Goal: Book appointment/travel/reservation

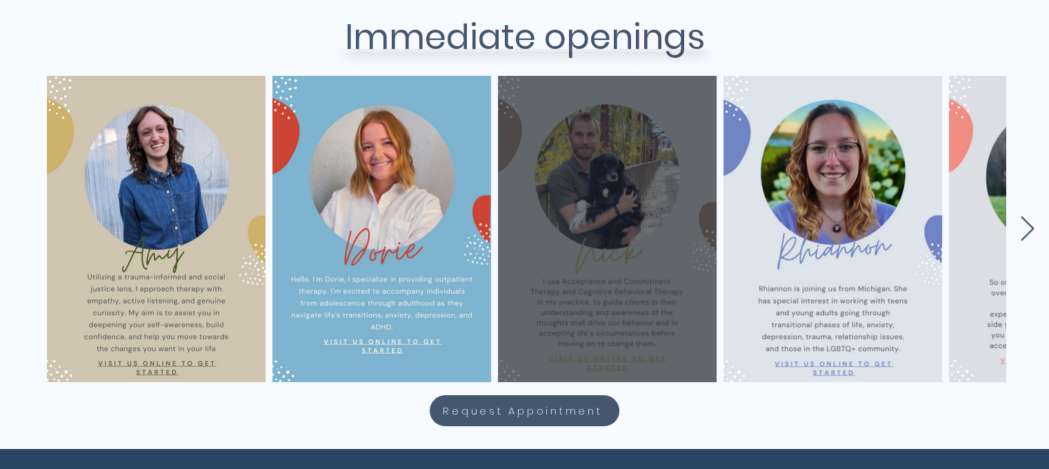
scroll to position [621, 0]
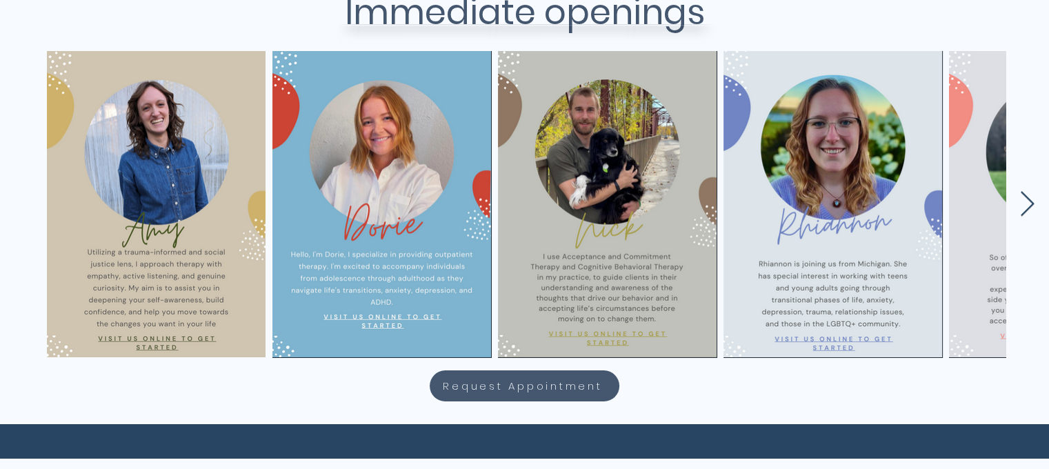
click at [1028, 211] on icon "Next Item" at bounding box center [1027, 204] width 16 height 27
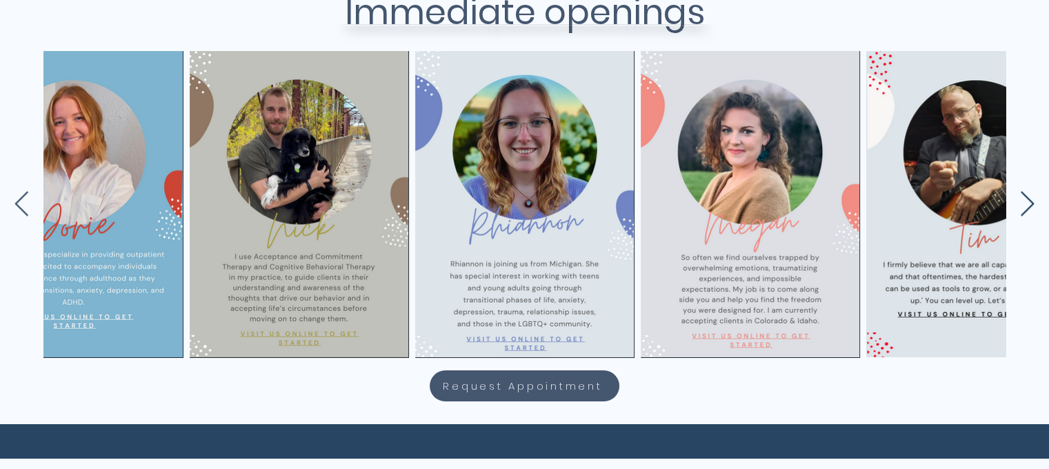
click at [1027, 206] on icon "Next Item" at bounding box center [1027, 204] width 16 height 27
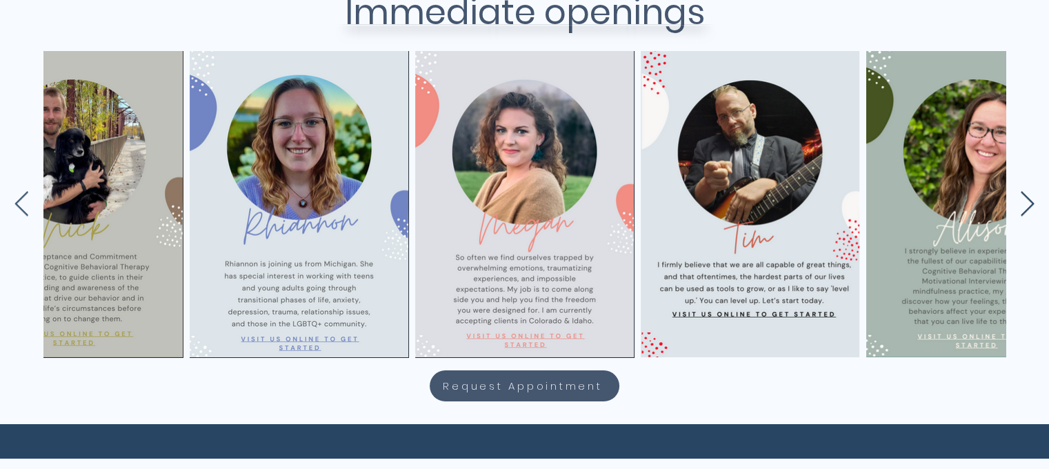
scroll to position [0, 534]
click at [1027, 206] on icon "Next Item" at bounding box center [1027, 204] width 16 height 27
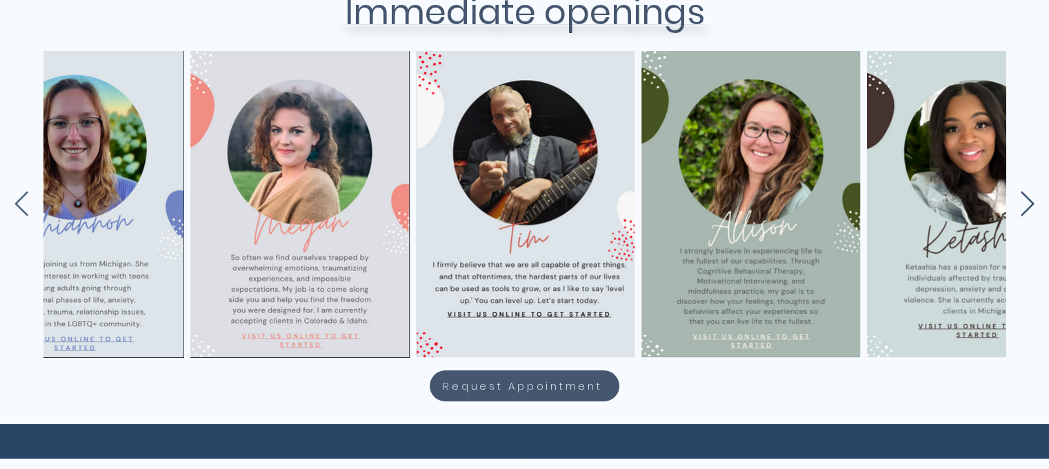
click at [1027, 206] on icon "Next Item" at bounding box center [1027, 204] width 16 height 27
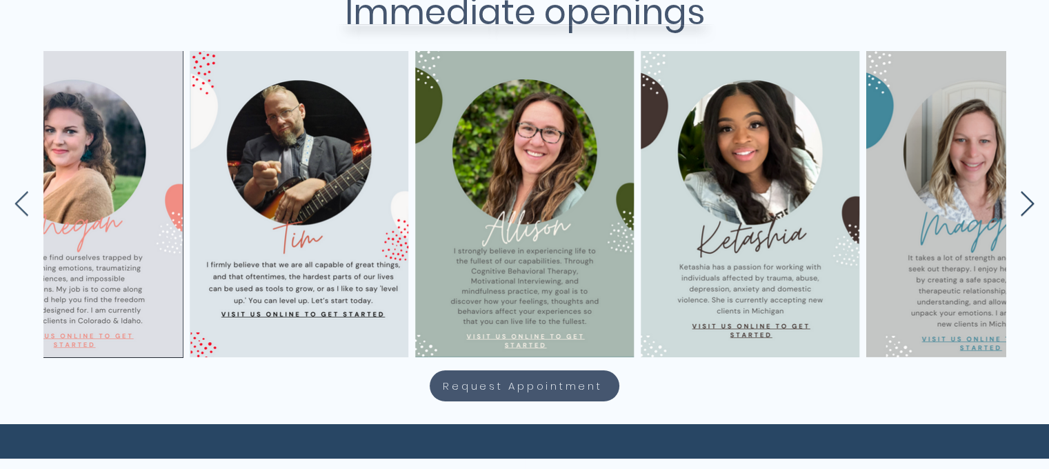
click at [1027, 206] on icon "Next Item" at bounding box center [1027, 204] width 16 height 27
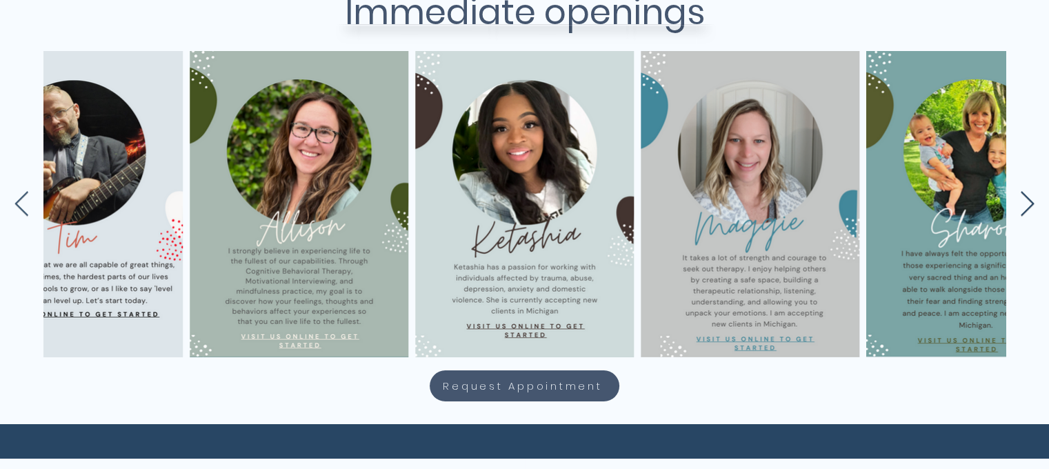
click at [1027, 206] on icon "Next Item" at bounding box center [1027, 204] width 16 height 27
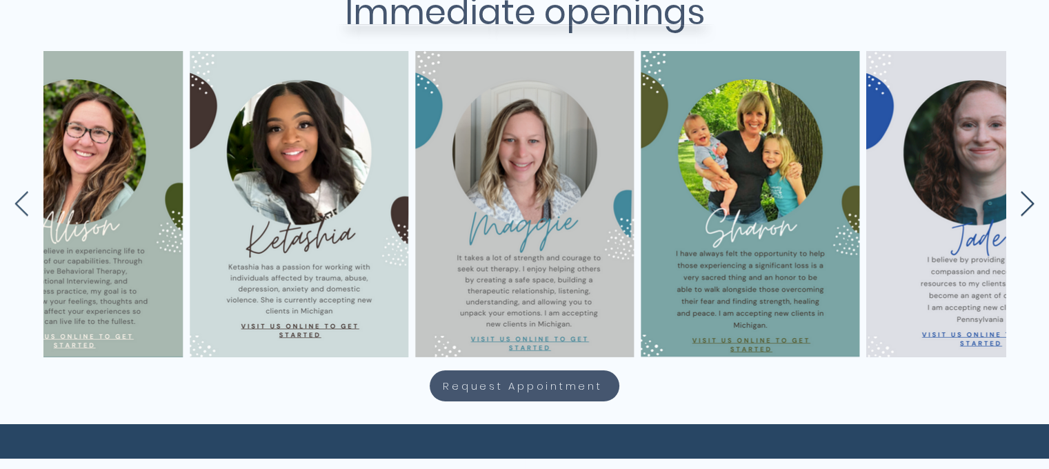
click at [1027, 206] on icon "Next Item" at bounding box center [1027, 204] width 16 height 27
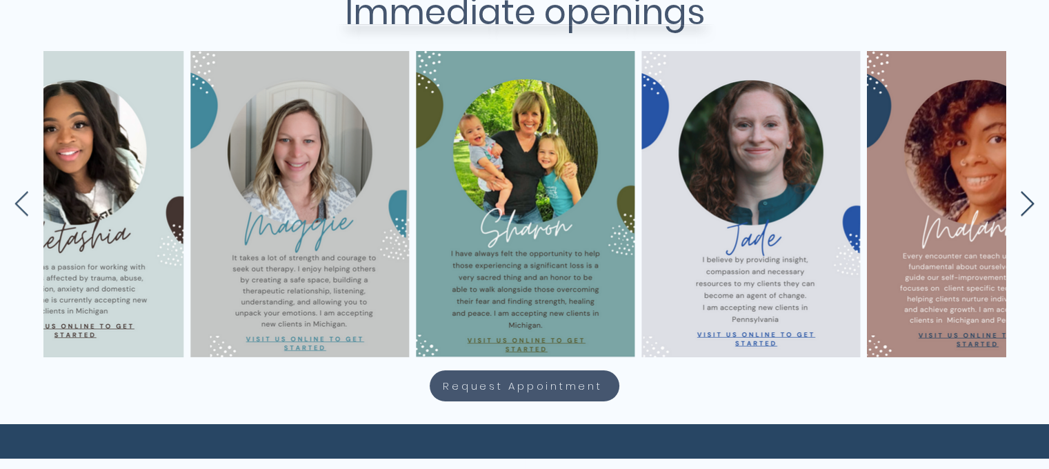
click at [1027, 206] on icon "Next Item" at bounding box center [1027, 204] width 16 height 27
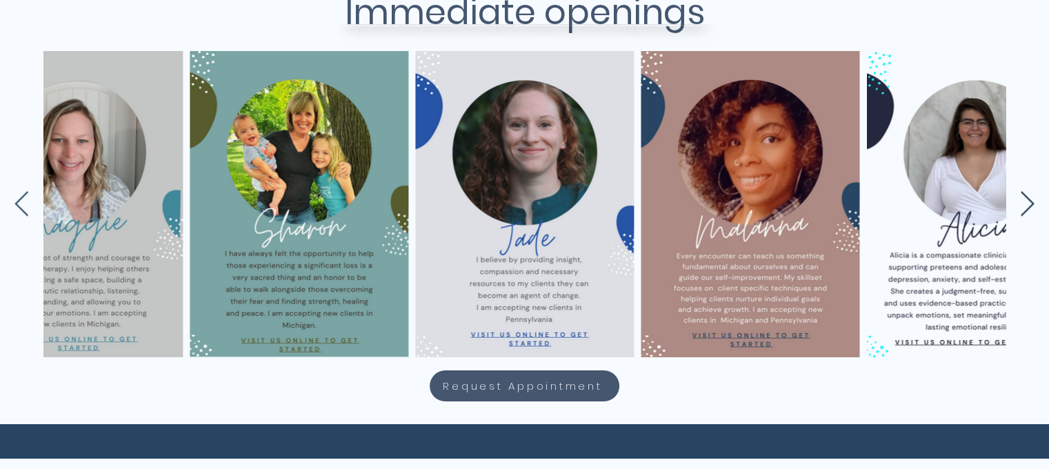
click at [1027, 206] on icon "Next Item" at bounding box center [1027, 204] width 16 height 27
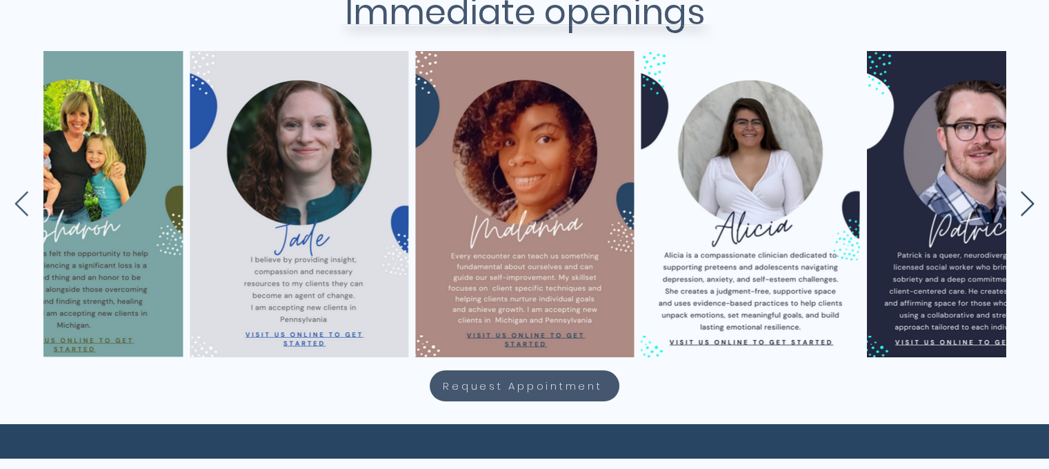
click at [1027, 206] on icon "Next Item" at bounding box center [1027, 204] width 16 height 27
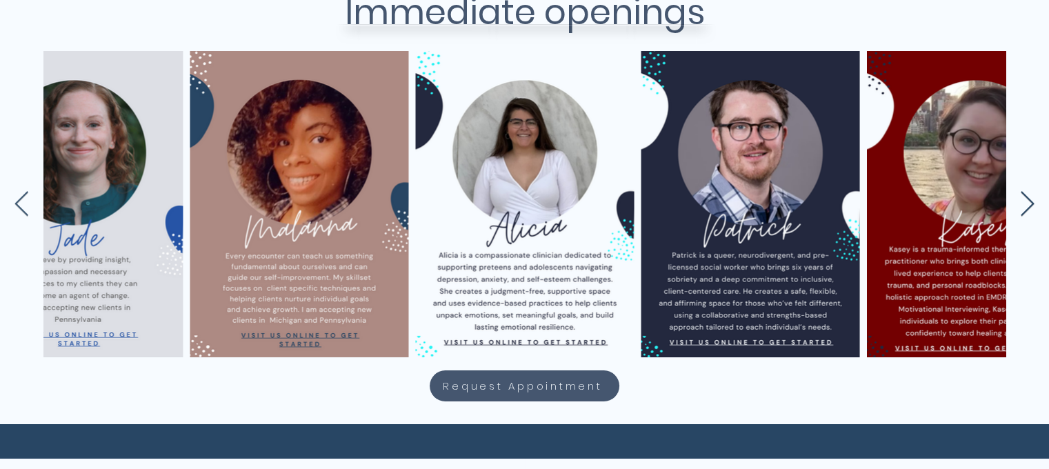
click at [1027, 206] on icon "Next Item" at bounding box center [1027, 204] width 16 height 27
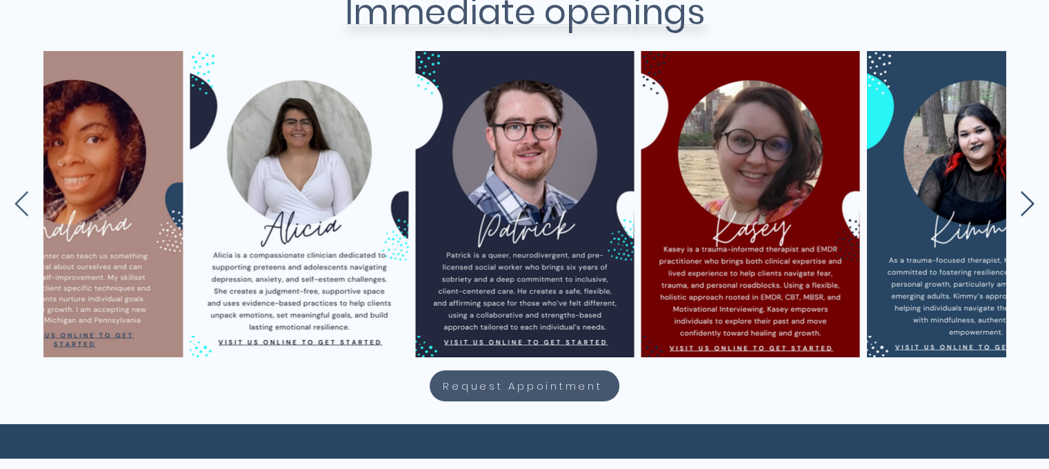
scroll to position [0, 2563]
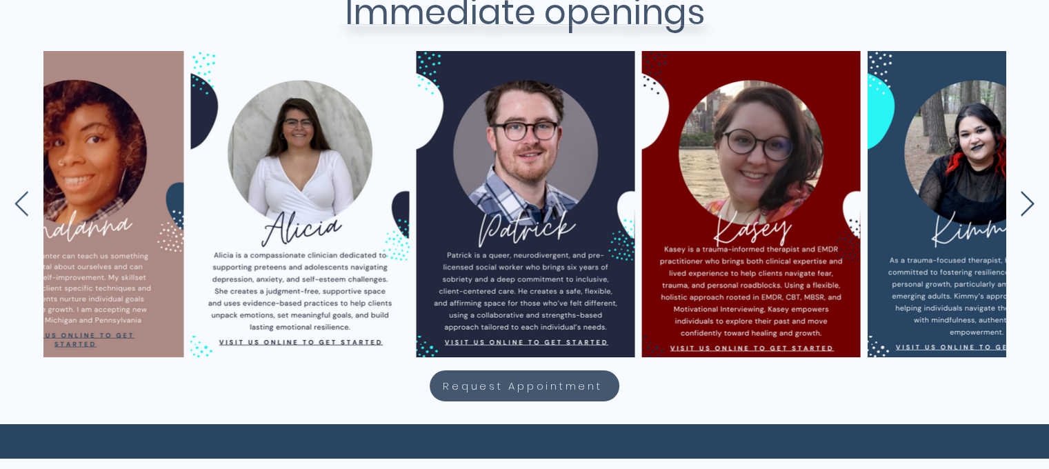
click at [1027, 206] on icon "Next Item" at bounding box center [1027, 204] width 16 height 27
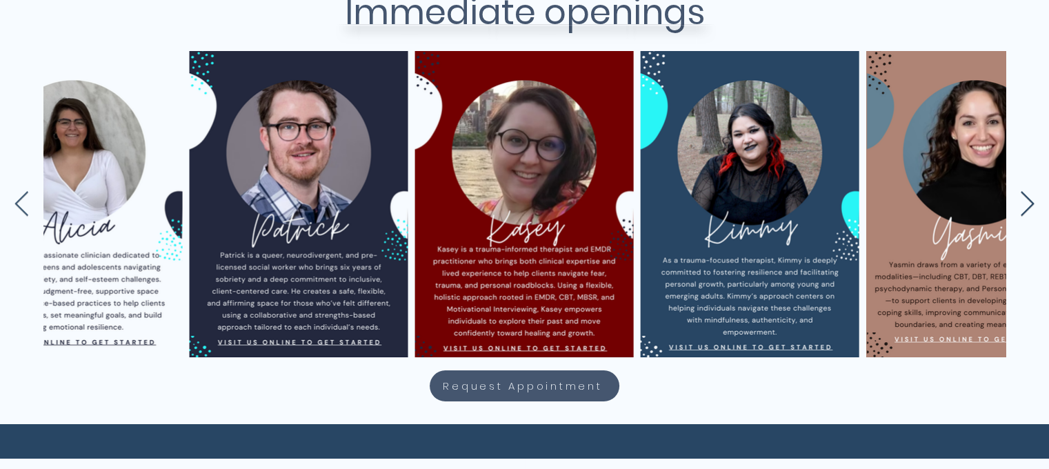
click at [1027, 206] on icon "Next Item" at bounding box center [1027, 204] width 16 height 27
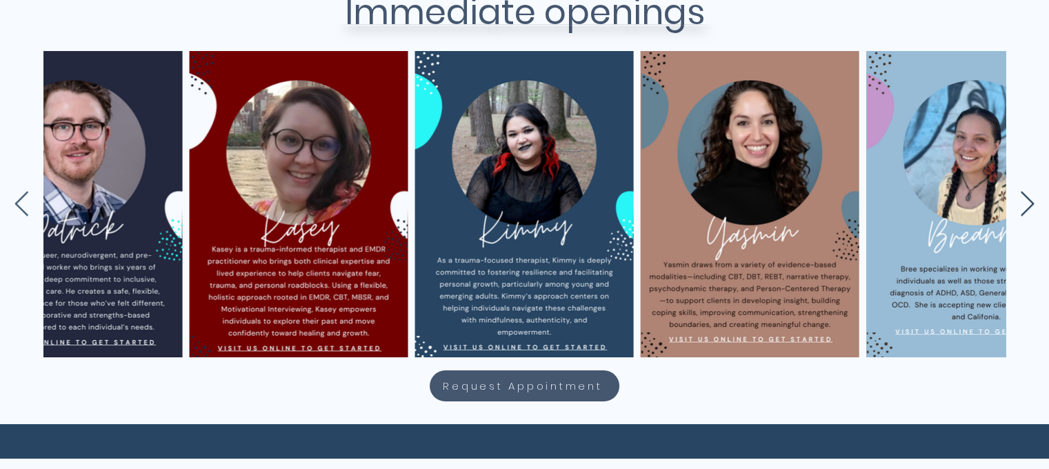
scroll to position [0, 3015]
click at [1027, 206] on icon "Next Item" at bounding box center [1027, 204] width 16 height 27
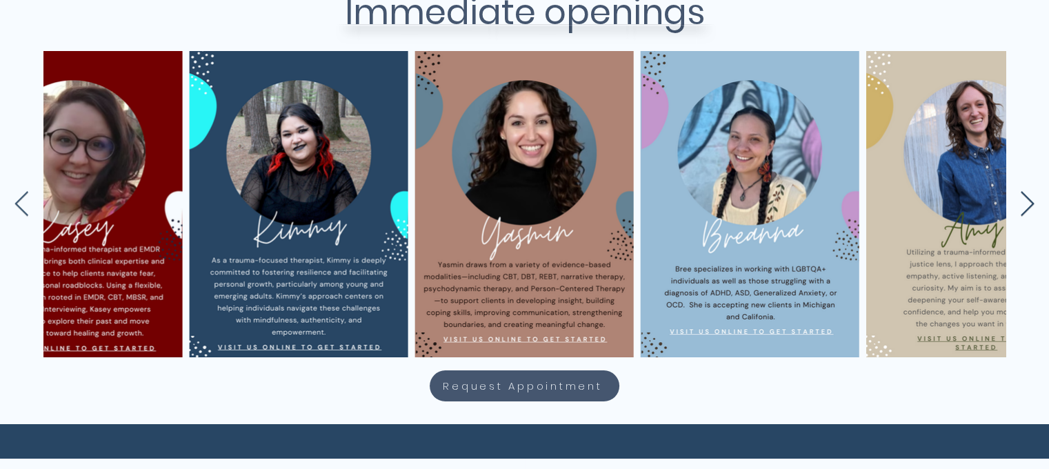
scroll to position [0, 3240]
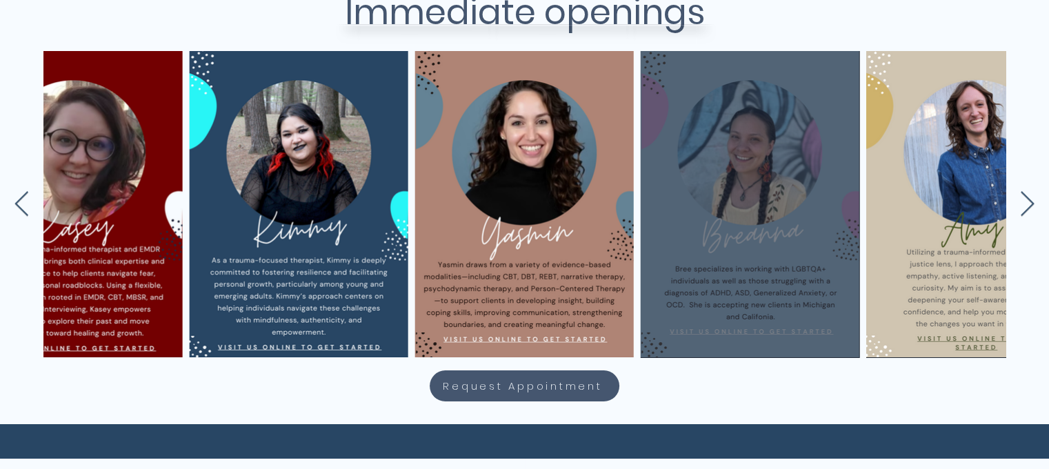
click at [782, 306] on div "main content" at bounding box center [749, 204] width 177 height 265
click at [762, 180] on div "main content" at bounding box center [749, 204] width 177 height 265
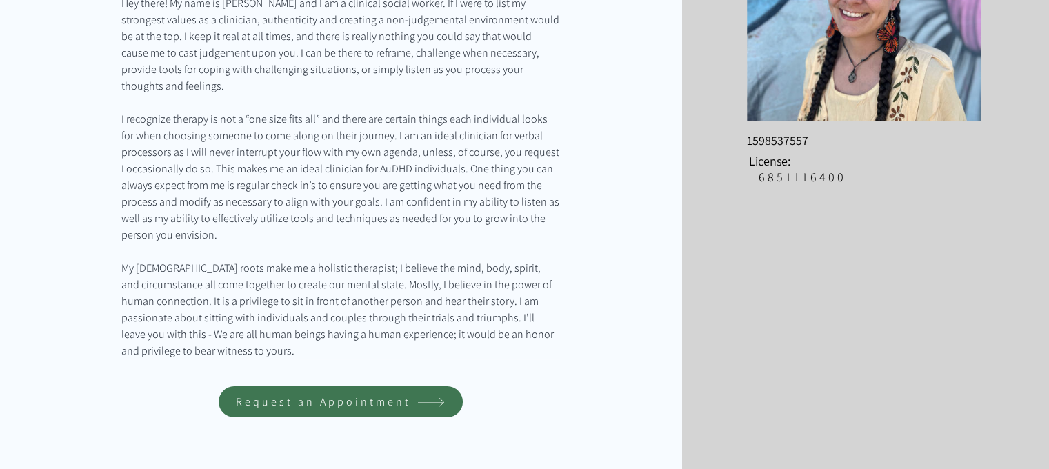
scroll to position [345, 0]
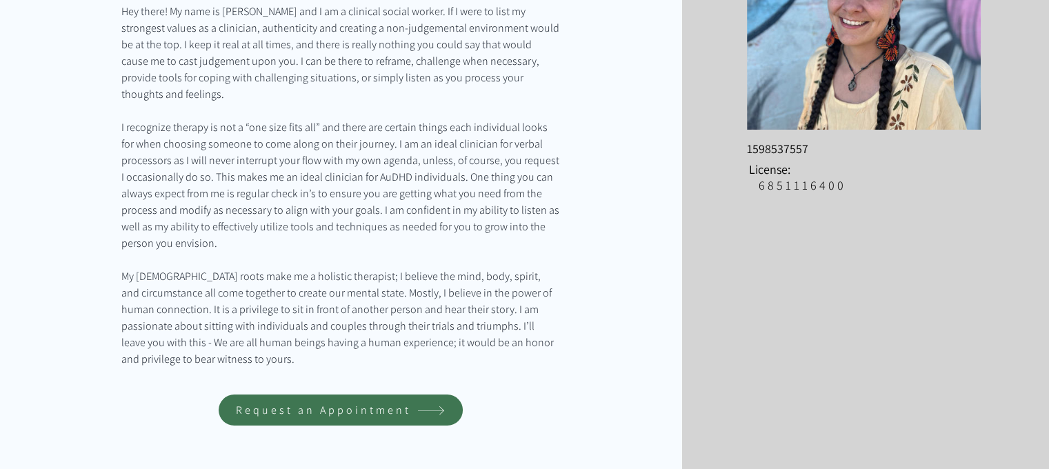
click at [358, 403] on span "Request an Appointment" at bounding box center [323, 410] width 175 height 14
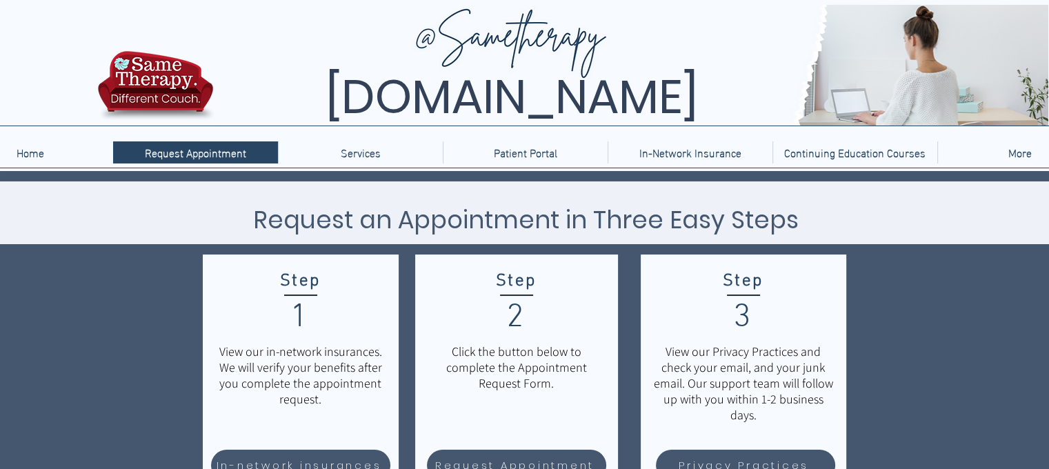
scroll to position [138, 0]
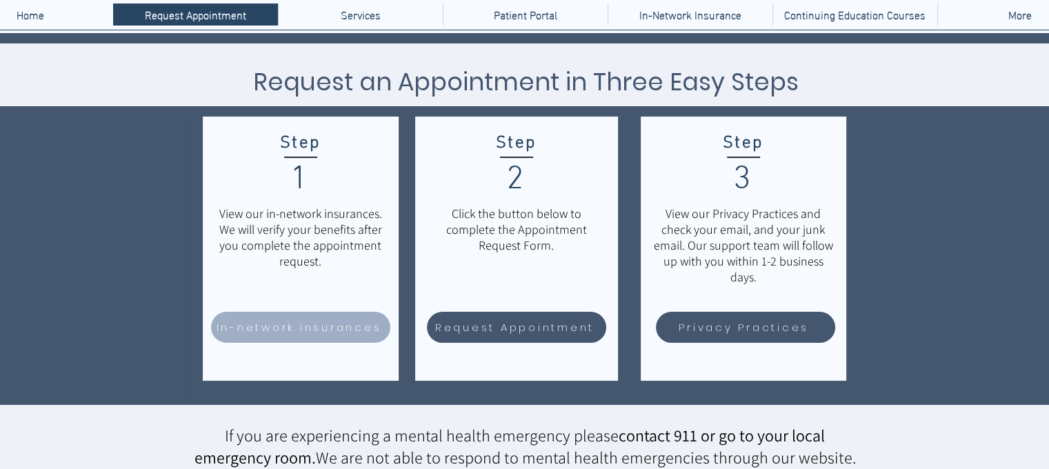
click at [327, 330] on span "In-network insurances" at bounding box center [300, 327] width 166 height 16
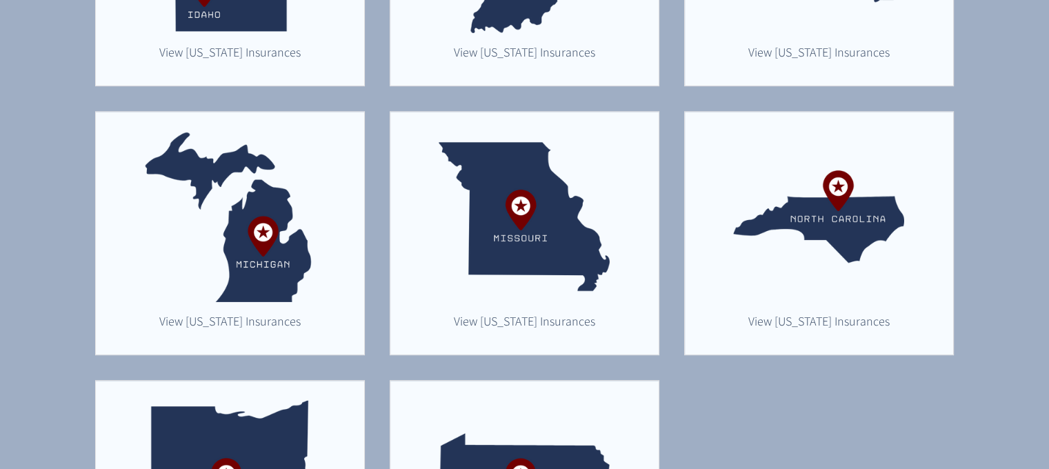
scroll to position [828, 0]
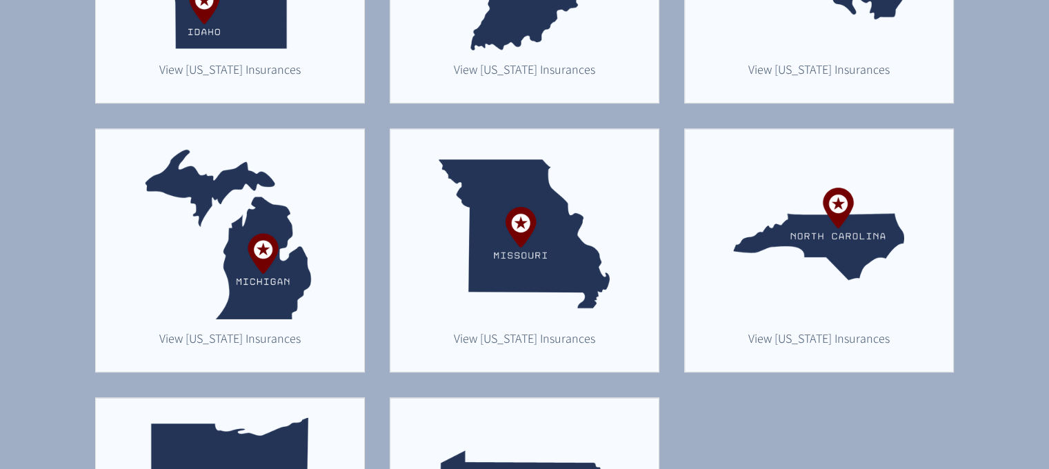
click at [290, 301] on img "main content" at bounding box center [229, 233] width 171 height 171
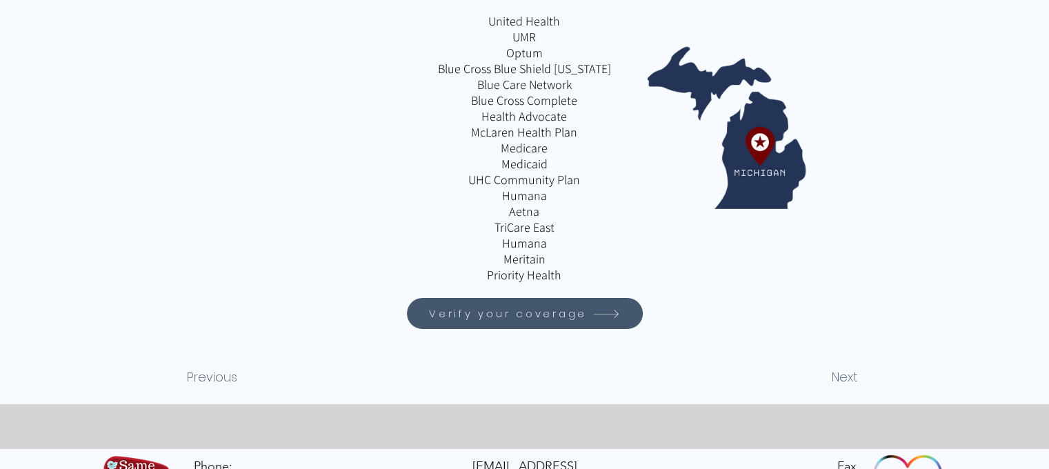
scroll to position [276, 0]
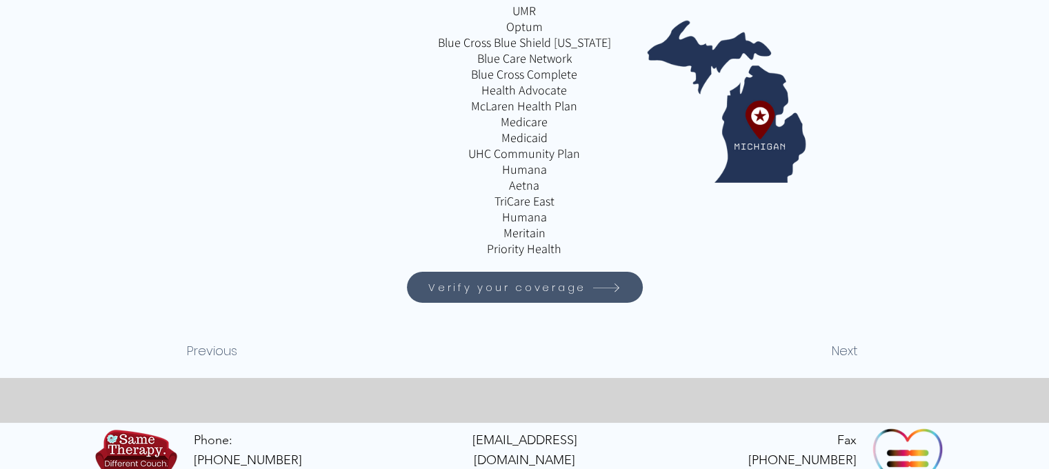
click at [475, 295] on span "Verify your coverage" at bounding box center [507, 287] width 158 height 16
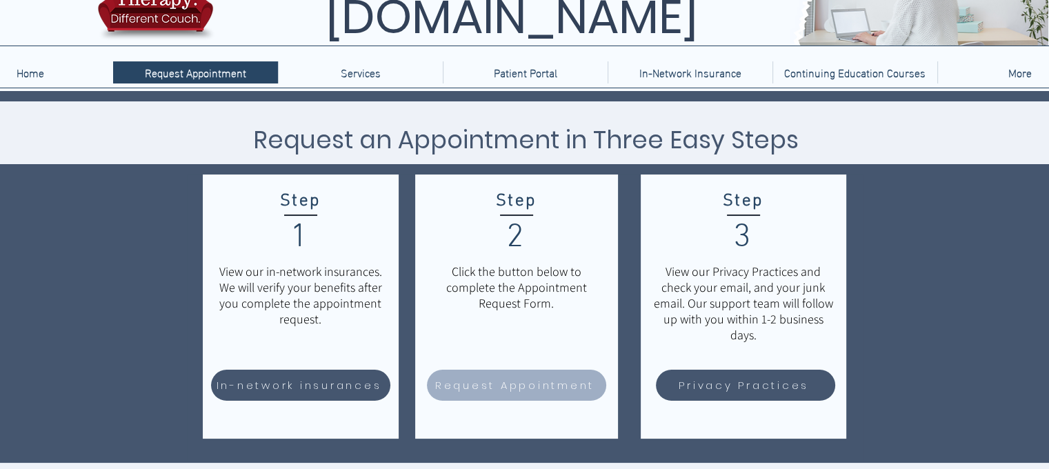
scroll to position [138, 0]
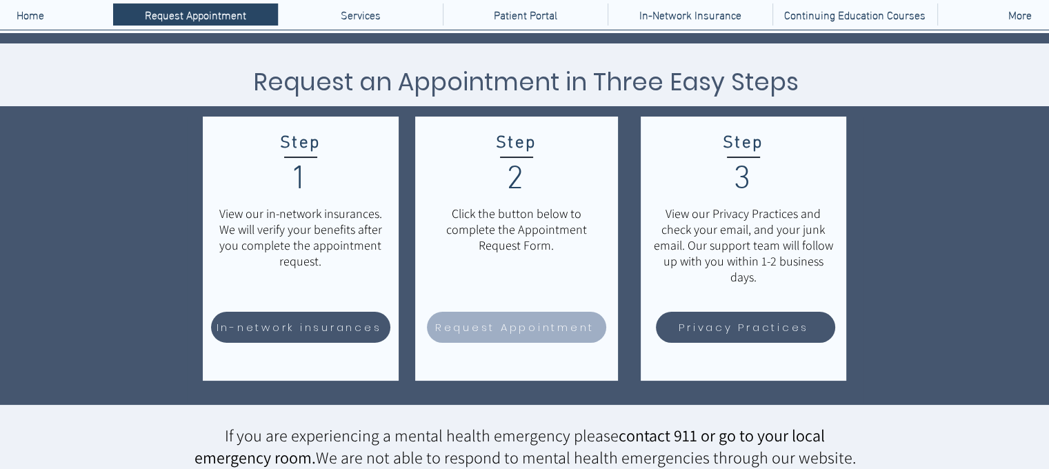
click at [483, 331] on span "Request Appointment" at bounding box center [514, 327] width 159 height 16
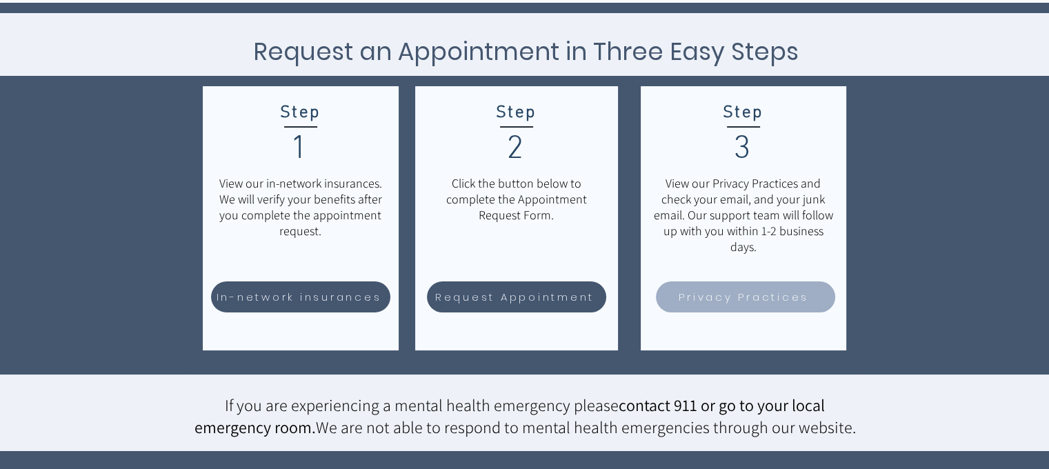
scroll to position [0, 0]
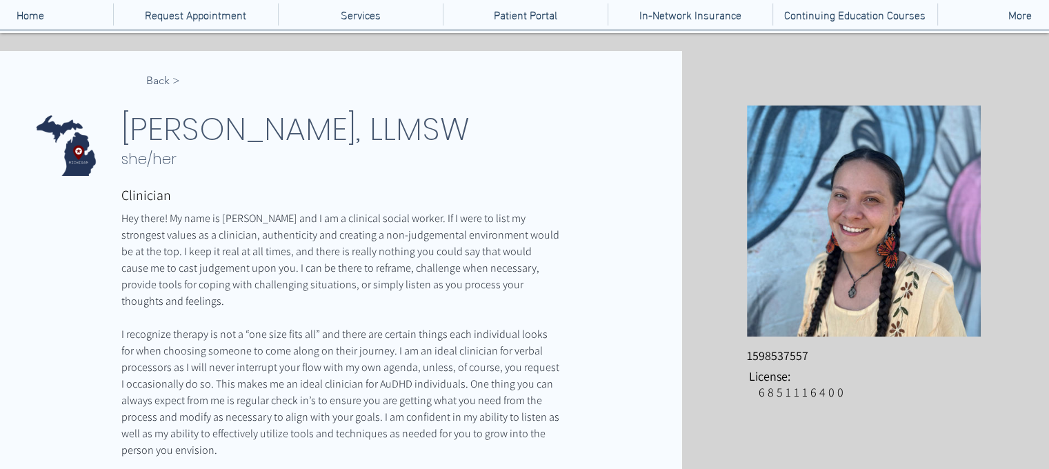
scroll to position [207, 0]
